Goal: Task Accomplishment & Management: Manage account settings

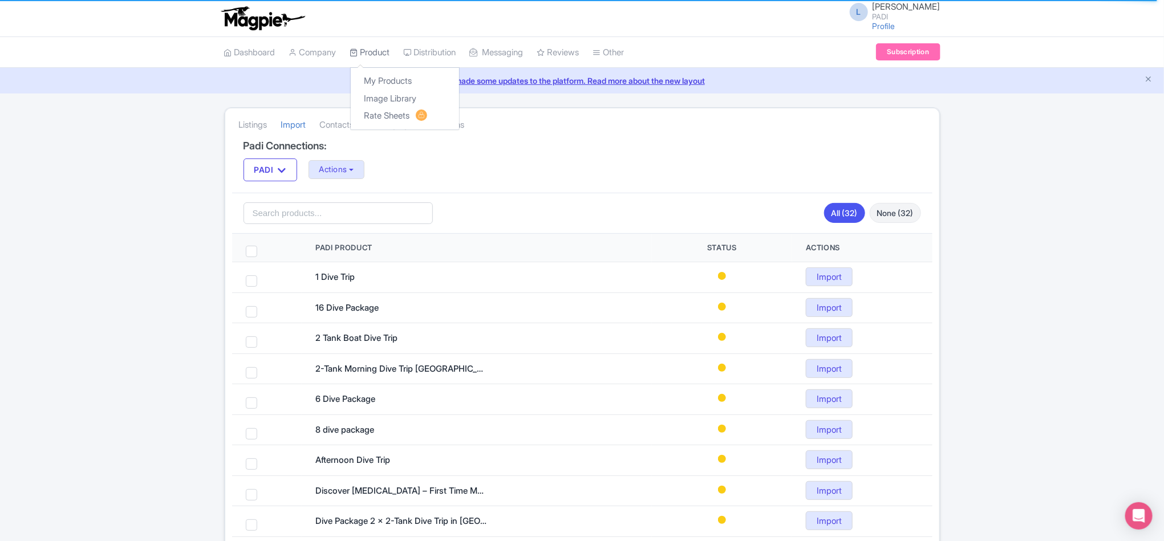
click at [380, 55] on link "Product" at bounding box center [370, 52] width 40 height 31
click at [380, 79] on link "My Products" at bounding box center [405, 81] width 108 height 18
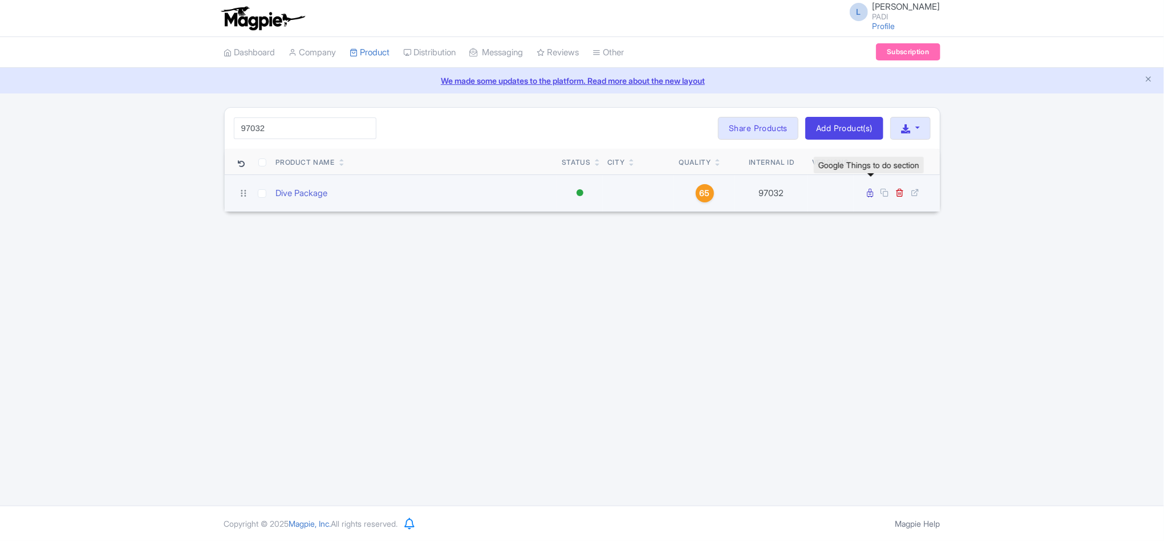
click at [868, 195] on icon at bounding box center [871, 193] width 6 height 9
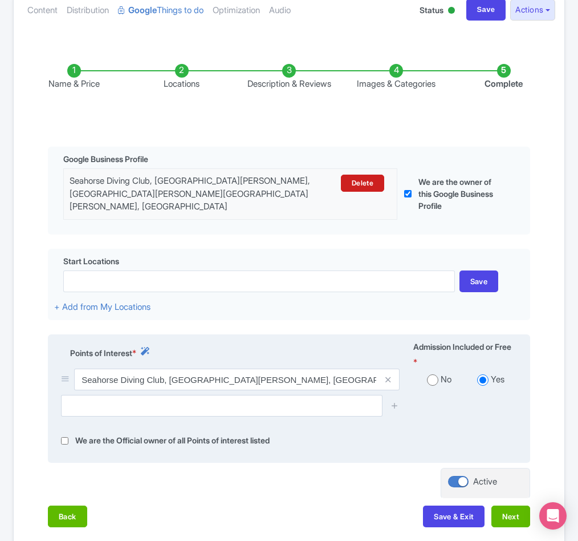
scroll to position [171, 0]
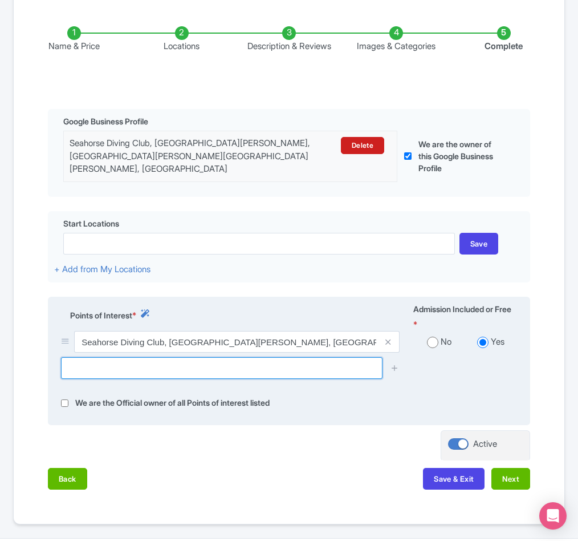
click at [139, 370] on input "text" at bounding box center [222, 368] width 322 height 22
paste input "Vạn Thạnh"
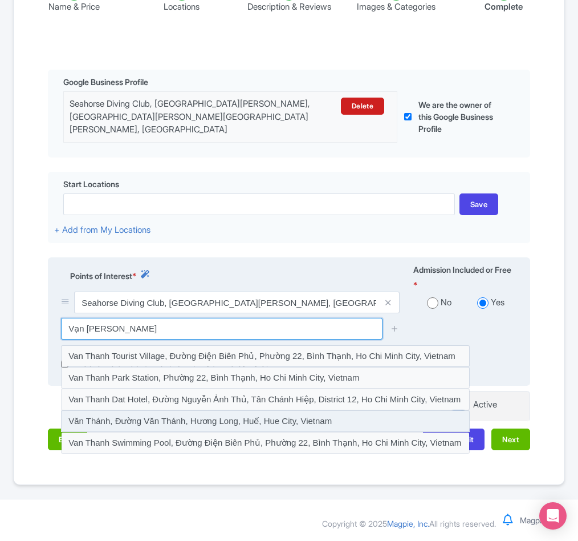
scroll to position [214, 0]
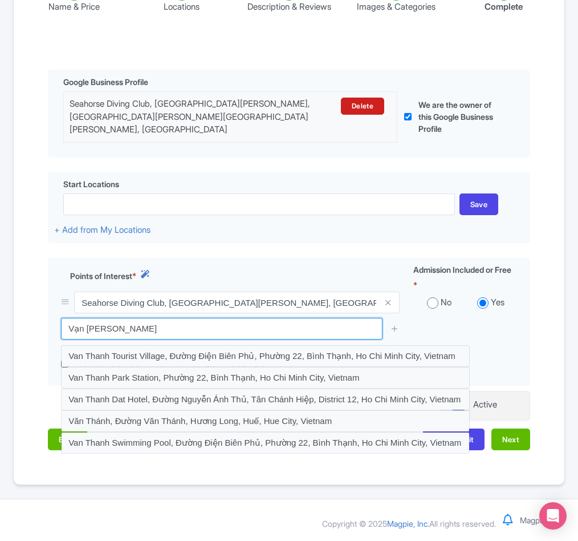
drag, startPoint x: 136, startPoint y: 334, endPoint x: 0, endPoint y: 314, distance: 137.3
click at [0, 314] on div "Success Product Saved ← Back to Products Dive Package ID# VHAXRK Content Distri…" at bounding box center [289, 175] width 578 height 619
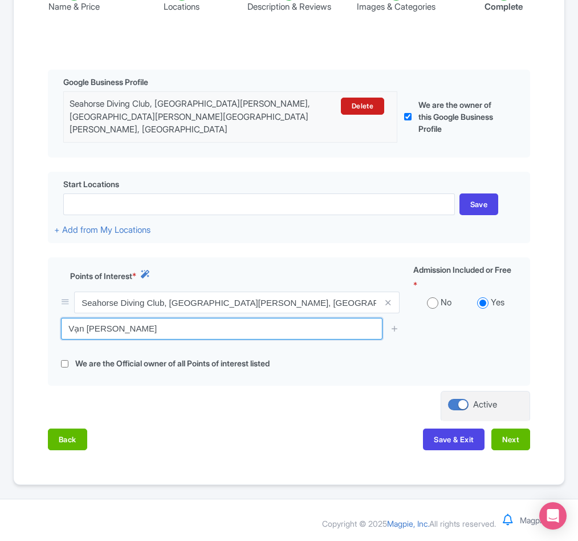
paste input "ChIJP7tWIzkFcDERNR5sfNbJ39g"
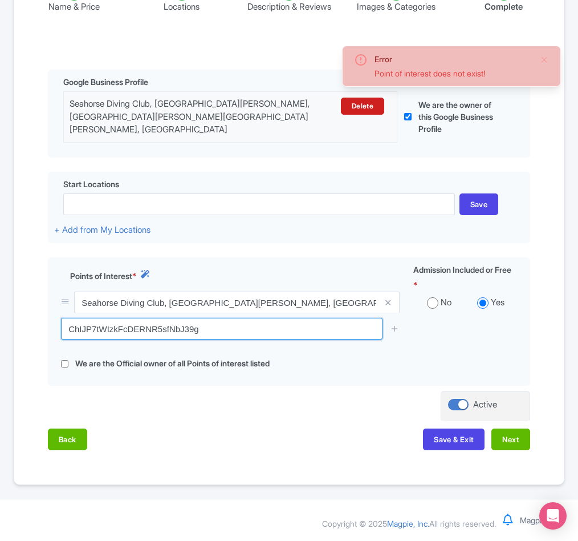
drag, startPoint x: 235, startPoint y: 333, endPoint x: -104, endPoint y: 312, distance: 339.4
click at [0, 312] on html "L Luca Novelli PADI Profile Users Settings Sign out Dashboard Company Product M…" at bounding box center [289, 60] width 578 height 541
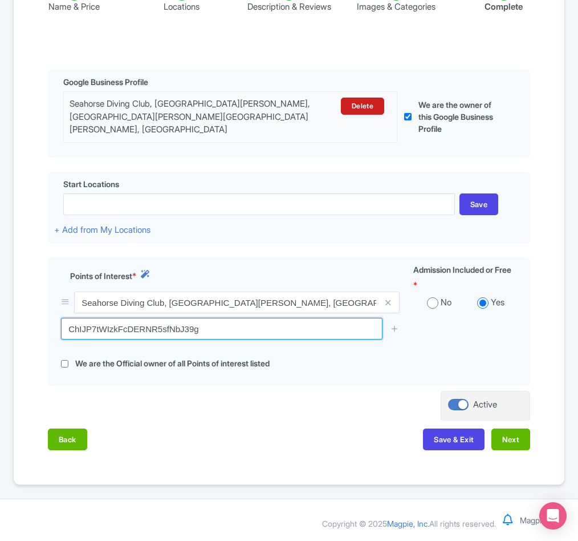
paste input "Vạn Thạnh, Vạn Ninh, Khánh Hòa, Vietnam"
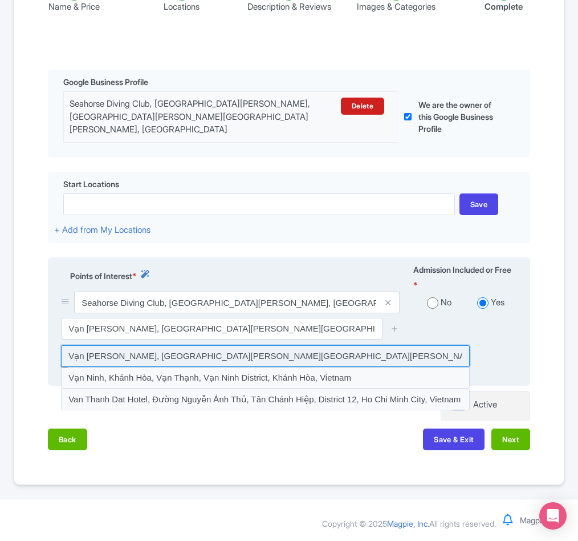
click at [200, 356] on input at bounding box center [265, 356] width 409 height 22
type input "Vạn Thanh, Vạn Ninh, Khánh Hòa, Vạn Thạnh, Vạn Ninh District, Khánh Hòa, Vietnam"
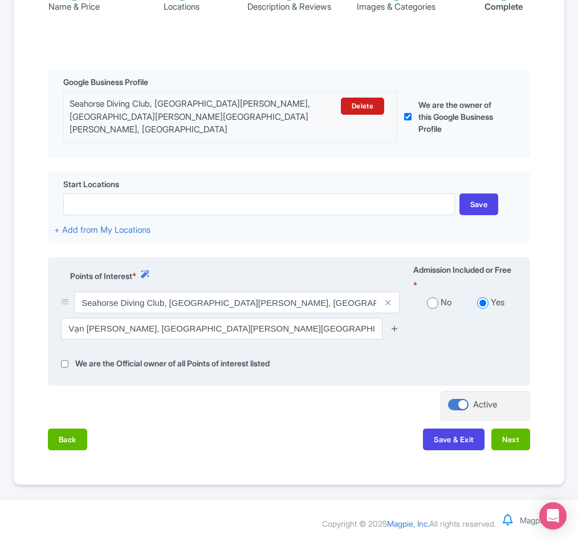
click at [399, 324] on icon at bounding box center [395, 328] width 9 height 9
click at [394, 327] on icon at bounding box center [395, 328] width 9 height 9
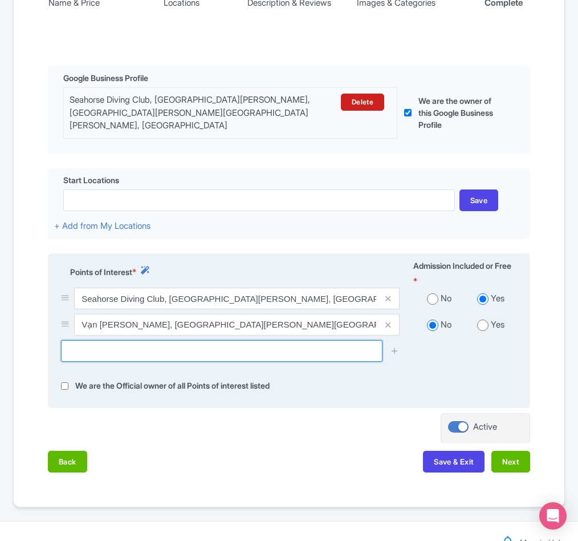
click at [153, 354] on input "text" at bounding box center [222, 351] width 322 height 22
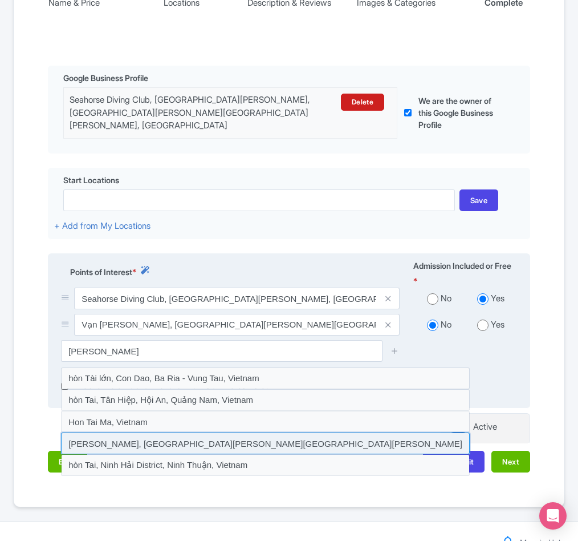
click at [163, 450] on input at bounding box center [265, 443] width 409 height 22
type input "Hòn Tai, Vạn Thạnh, Khánh Hòa, Vietnam"
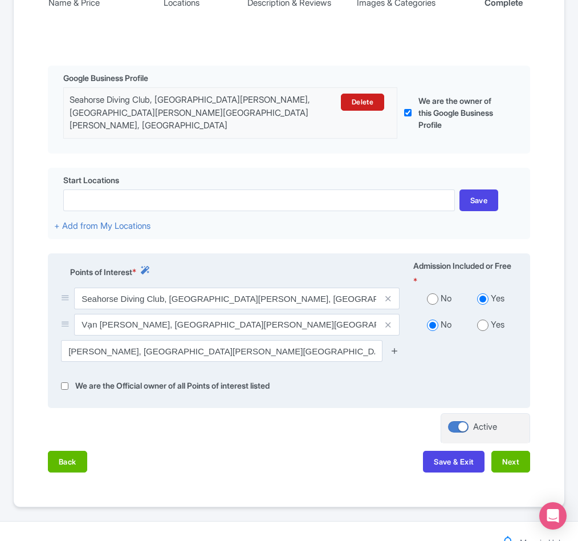
click at [399, 353] on icon at bounding box center [395, 350] width 9 height 9
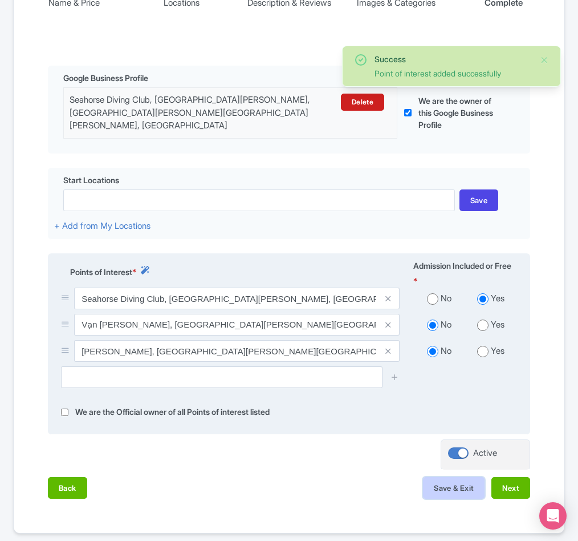
click at [444, 488] on button "Save & Exit" at bounding box center [454, 488] width 62 height 22
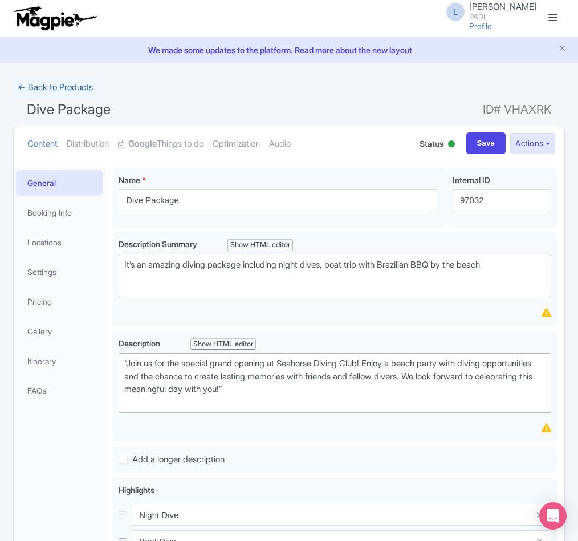
click at [54, 86] on link "← Back to Products" at bounding box center [55, 87] width 84 height 22
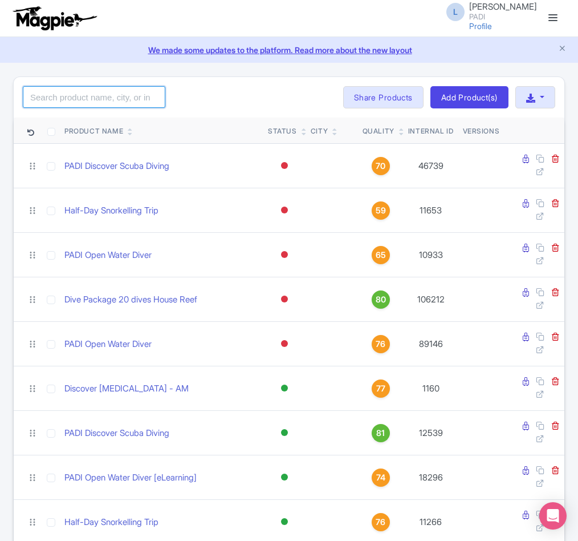
click at [81, 98] on input "search" at bounding box center [94, 97] width 143 height 22
paste input "97032"
type input "97032"
click button "Search" at bounding box center [0, 0] width 0 height 0
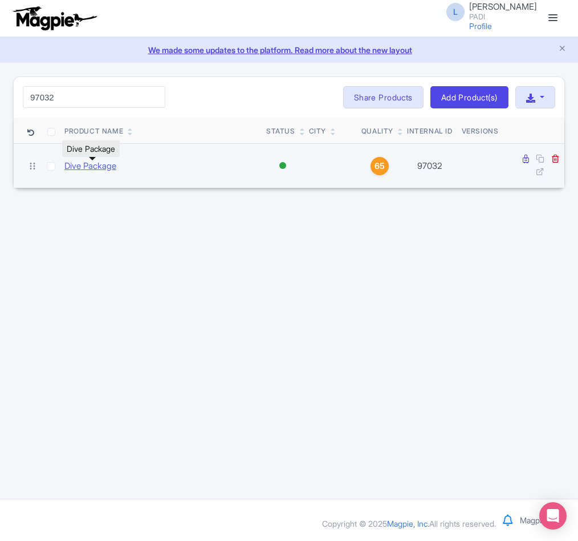
click at [101, 166] on link "Dive Package" at bounding box center [90, 166] width 52 height 13
click at [524, 160] on icon at bounding box center [526, 159] width 6 height 9
click at [525, 158] on icon at bounding box center [526, 159] width 6 height 9
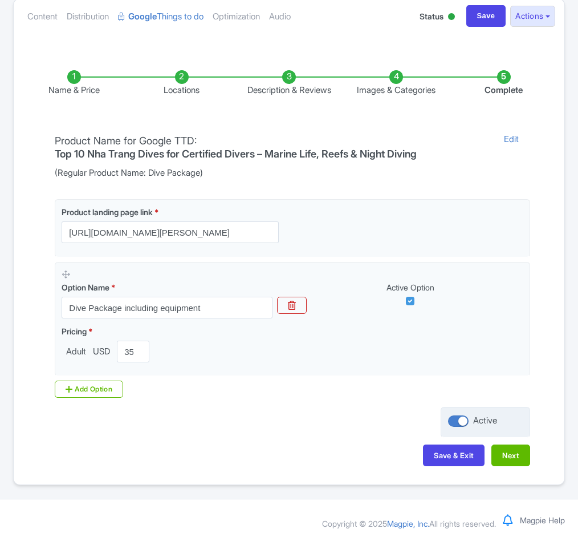
scroll to position [131, 0]
click at [520, 457] on button "Next" at bounding box center [511, 455] width 39 height 22
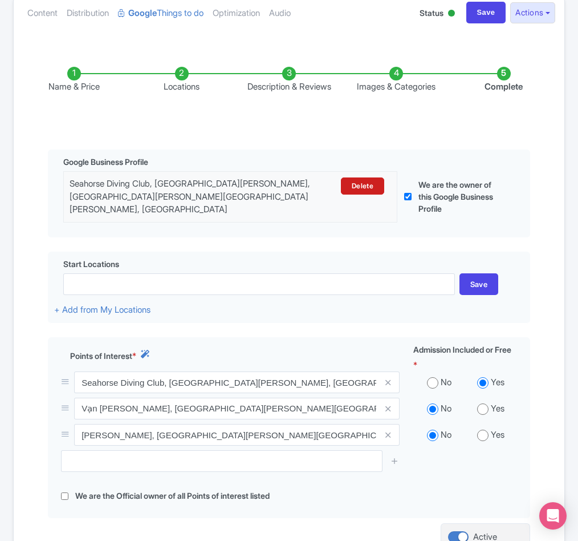
scroll to position [268, 0]
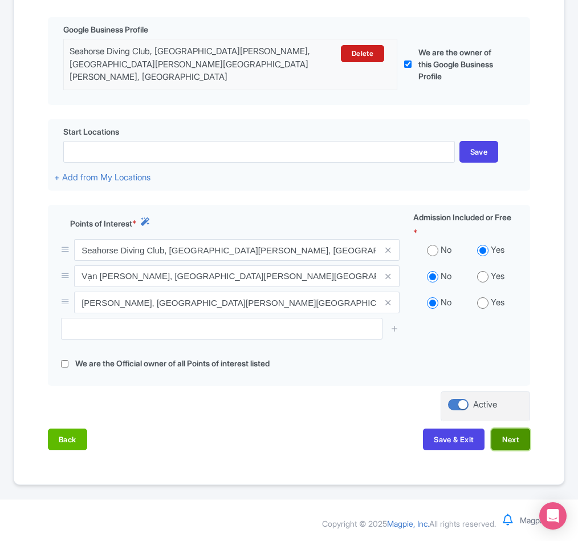
click at [513, 437] on button "Next" at bounding box center [511, 439] width 39 height 22
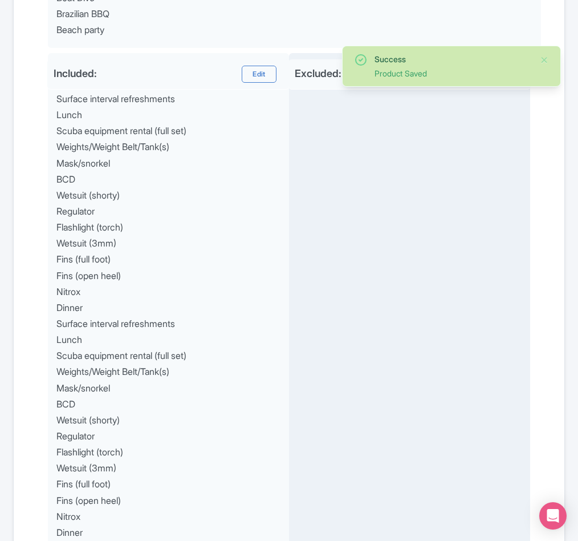
scroll to position [748, 0]
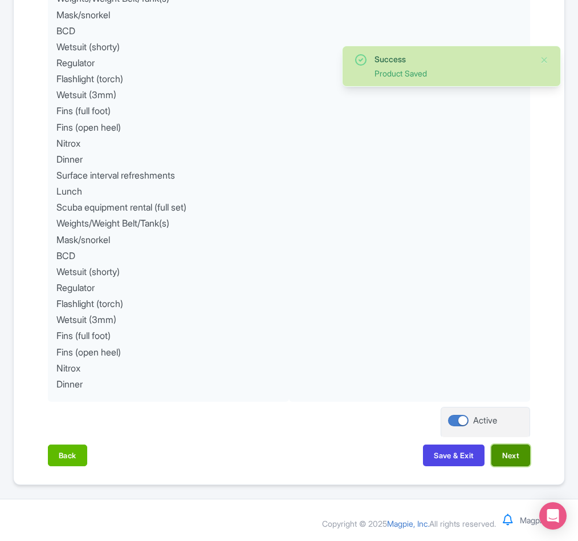
click at [510, 453] on button "Next" at bounding box center [511, 455] width 39 height 22
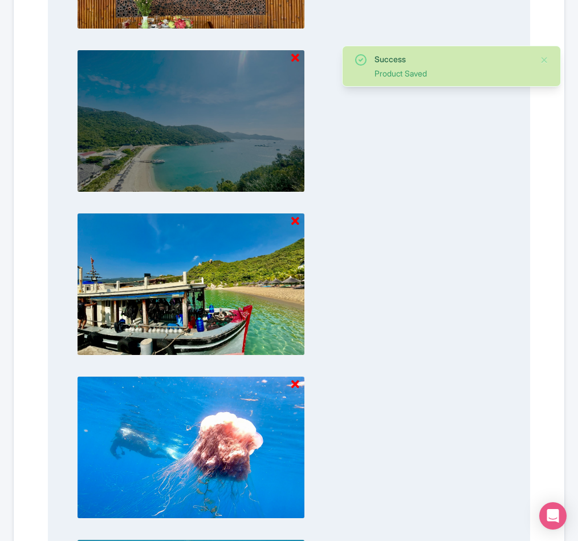
scroll to position [1223, 0]
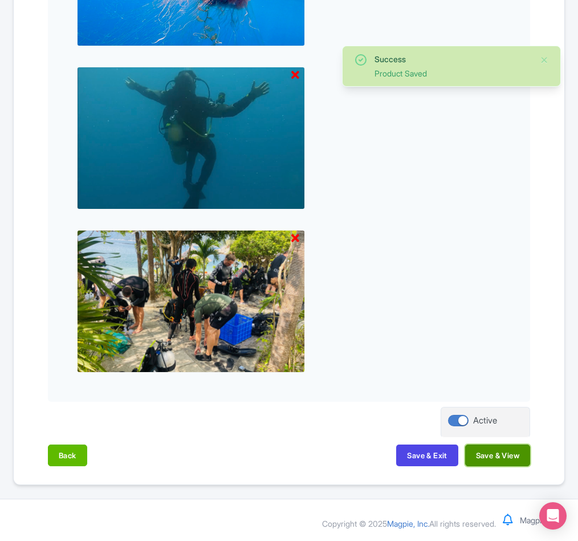
click at [503, 455] on button "Save & View" at bounding box center [497, 455] width 65 height 22
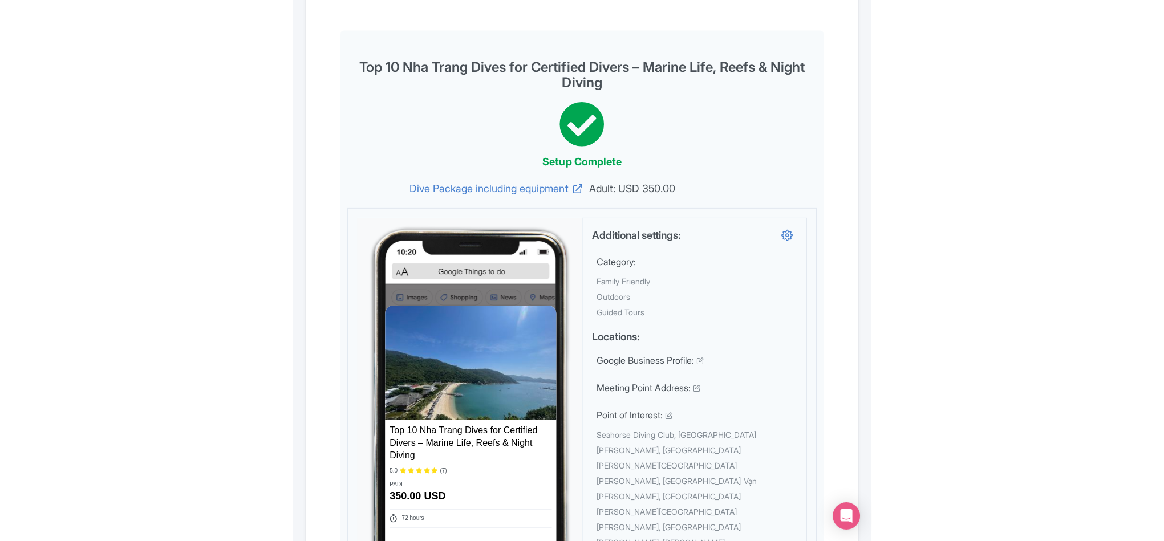
scroll to position [0, 0]
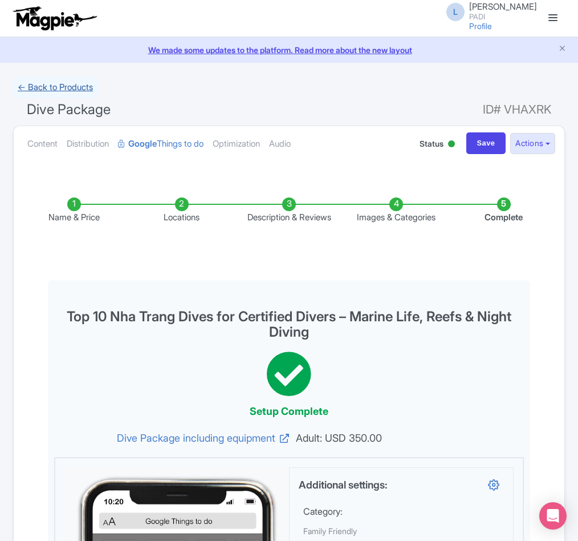
click at [56, 86] on link "← Back to Products" at bounding box center [55, 87] width 84 height 22
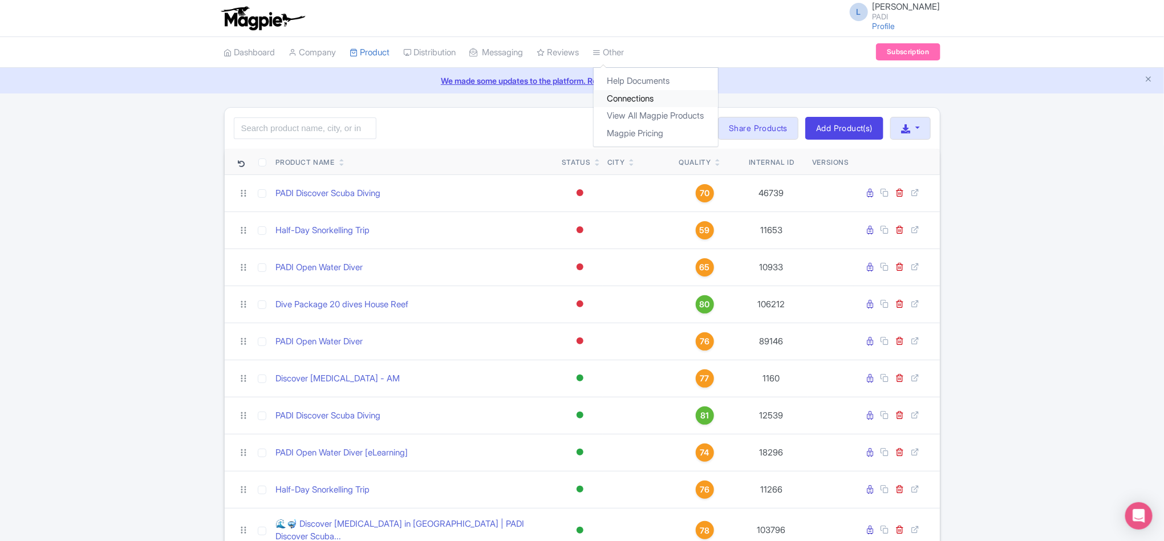
click at [578, 98] on link "Connections" at bounding box center [656, 99] width 124 height 18
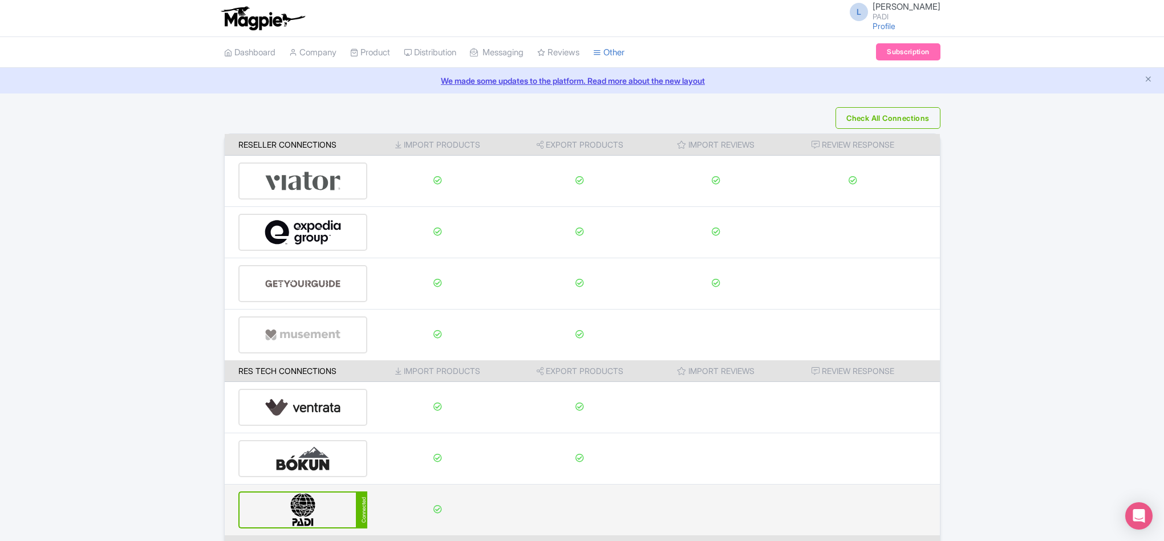
scroll to position [120, 0]
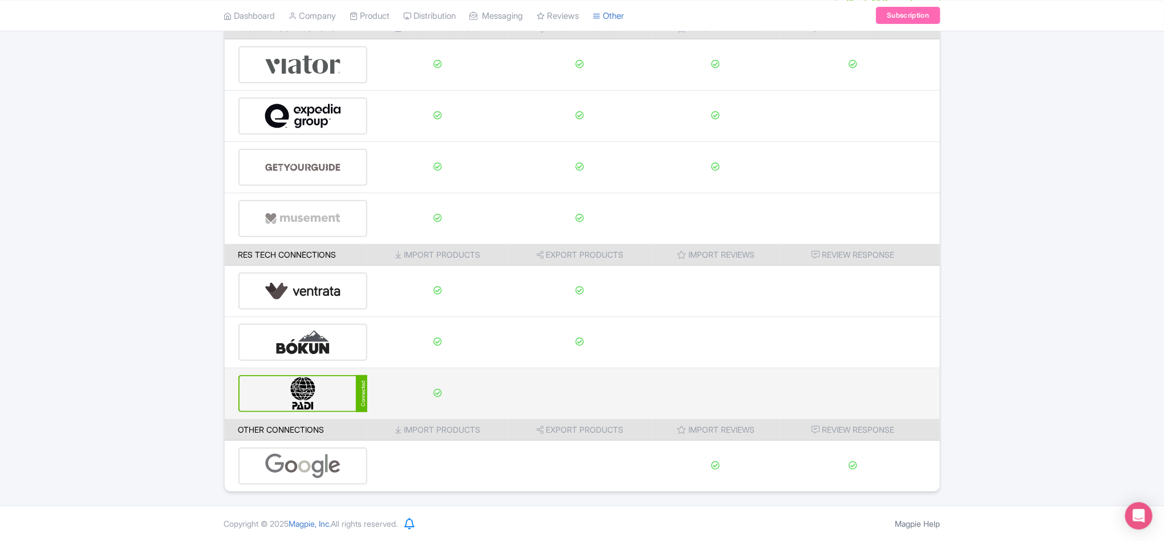
click at [305, 396] on img at bounding box center [303, 393] width 77 height 35
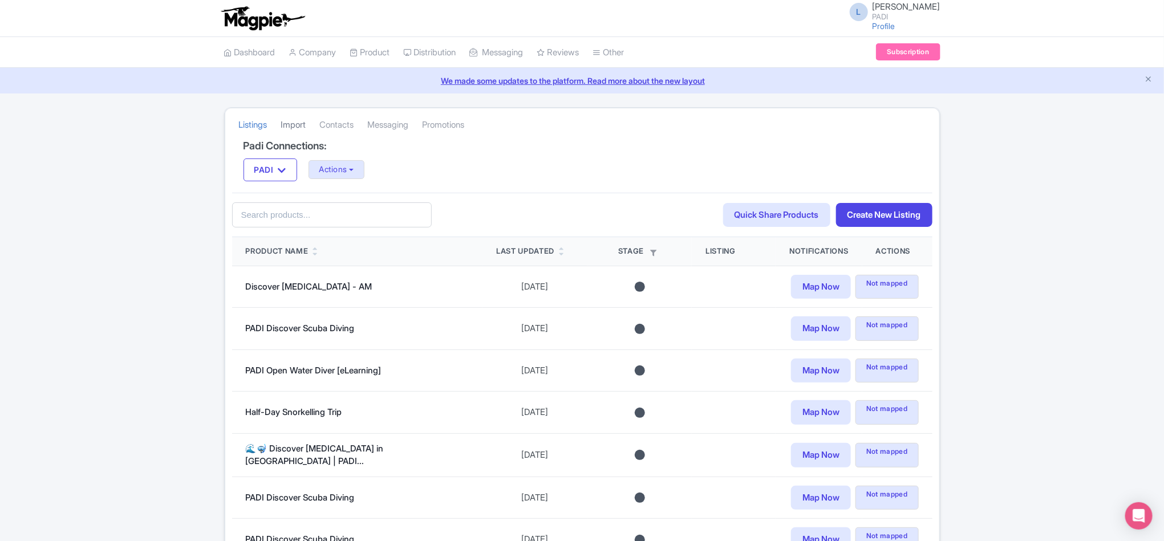
click at [293, 127] on link "Import" at bounding box center [293, 125] width 25 height 31
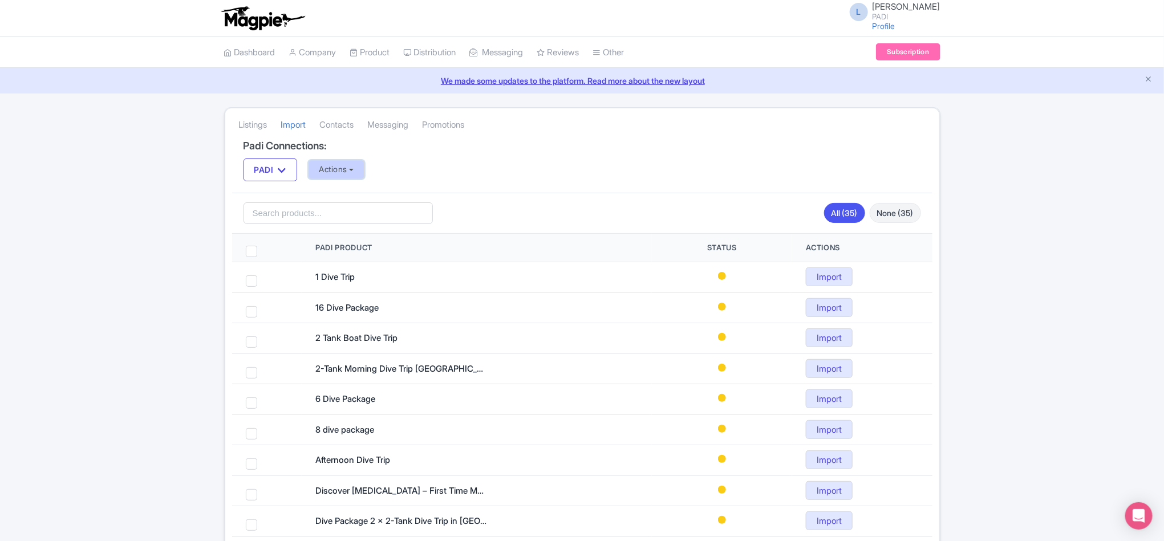
click at [347, 175] on button "Actions" at bounding box center [337, 169] width 56 height 19
click at [362, 228] on link "Import all un-mapped Products" at bounding box center [382, 230] width 146 height 18
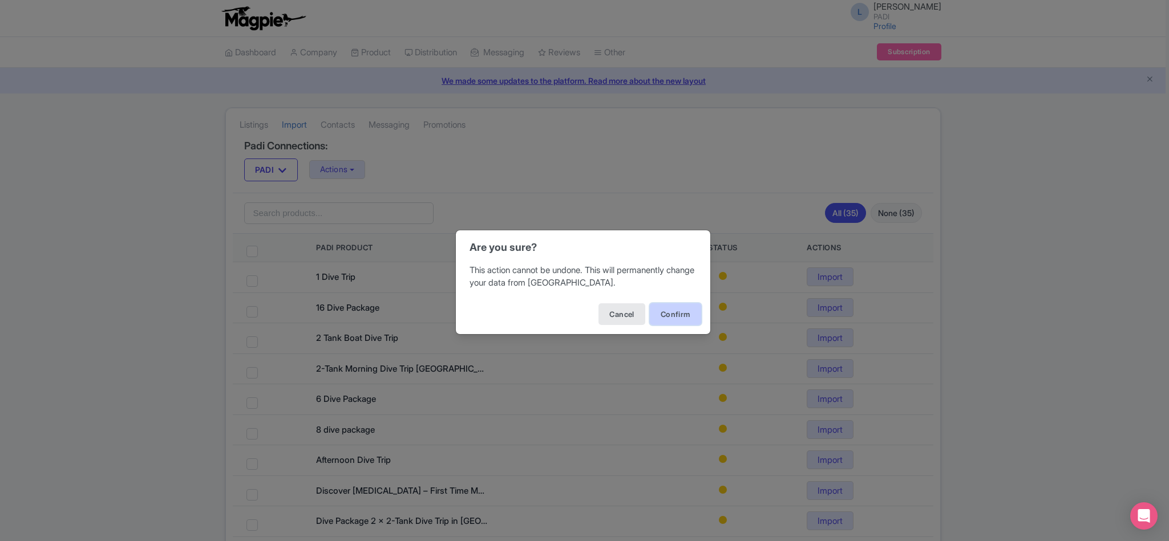
click at [678, 313] on button "Confirm" at bounding box center [675, 314] width 51 height 22
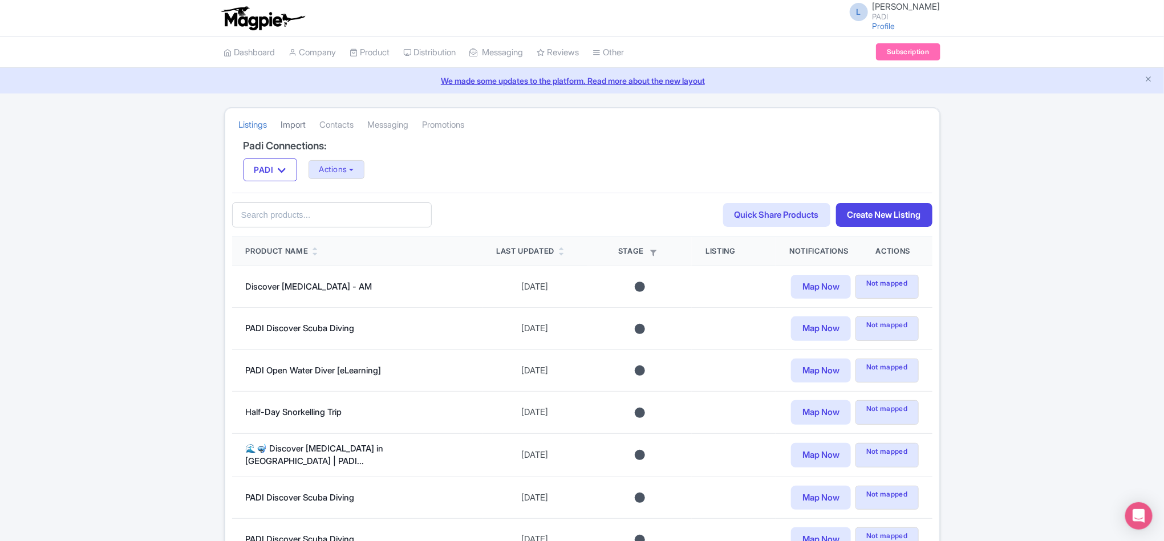
click at [298, 127] on link "Import" at bounding box center [293, 125] width 25 height 31
